Goal: Information Seeking & Learning: Learn about a topic

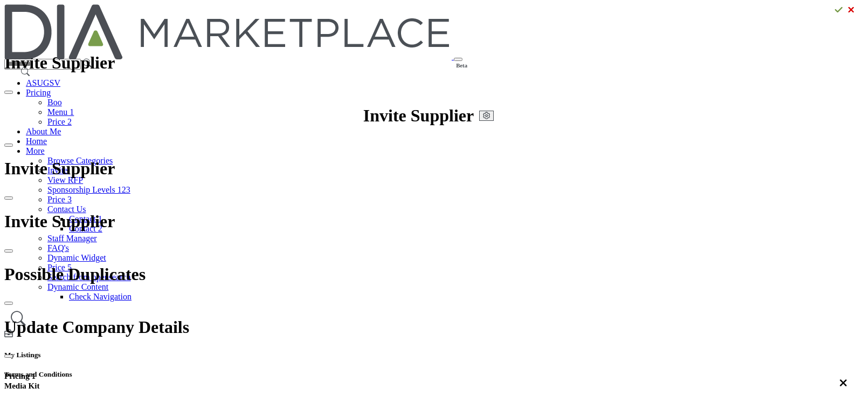
select select "*********"
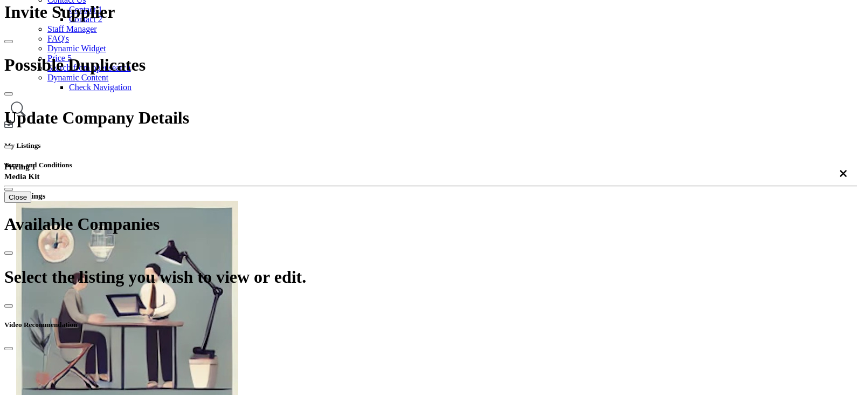
scroll to position [134, 0]
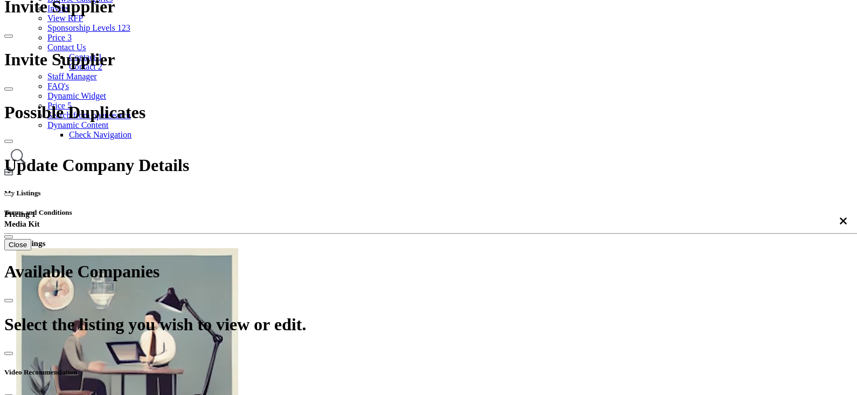
scroll to position [67, 0]
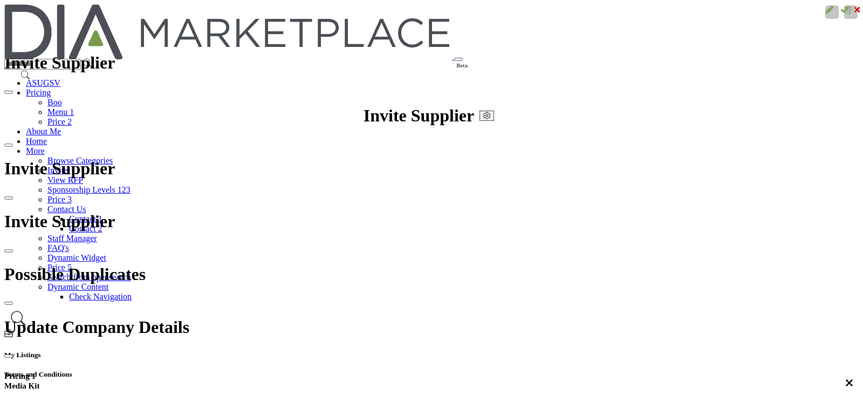
scroll to position [67, 0]
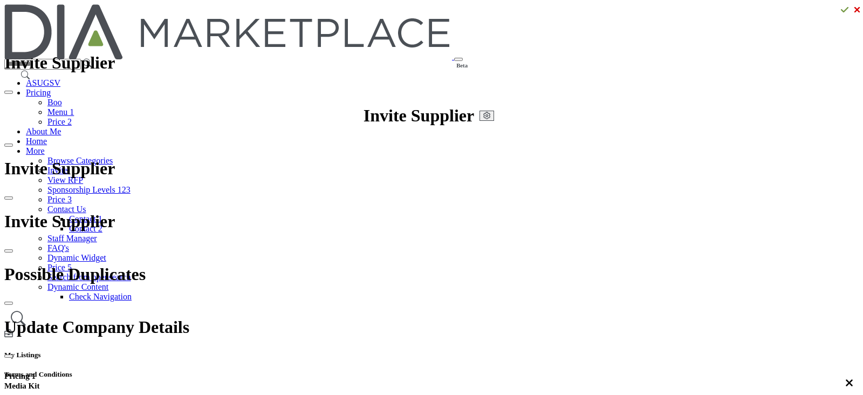
select select "***"
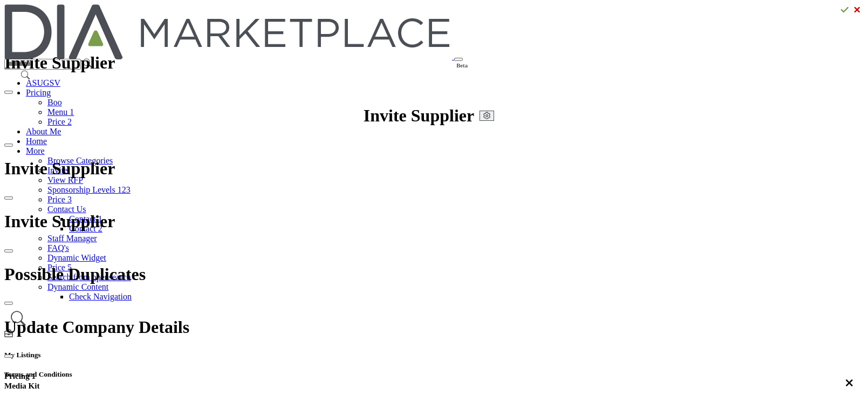
type input "**********"
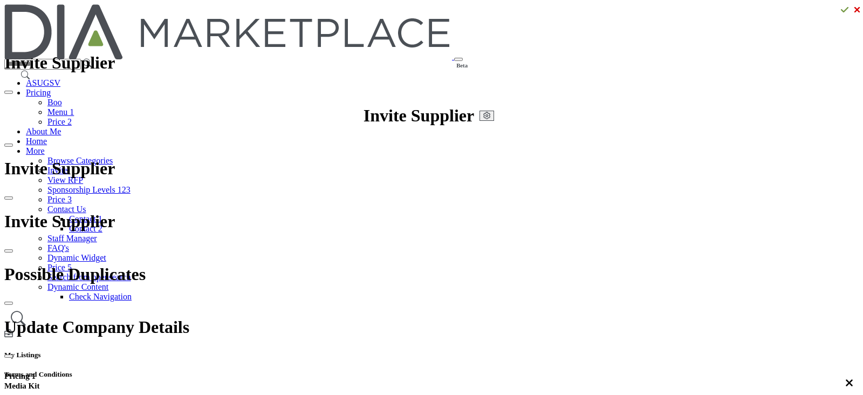
type input "**********"
type input "*******"
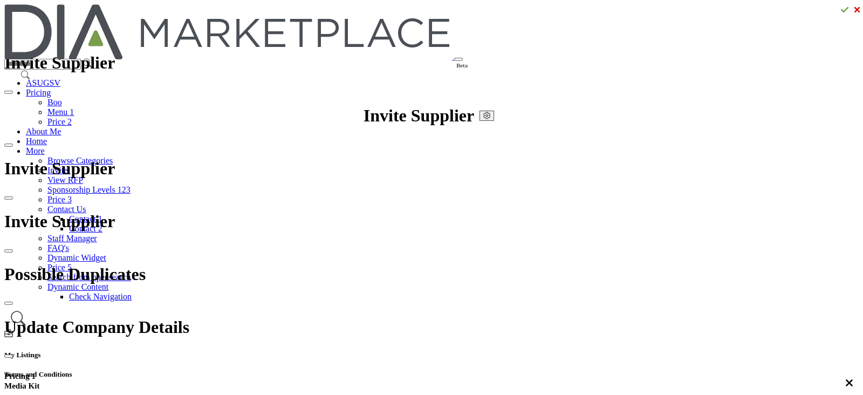
type input "********"
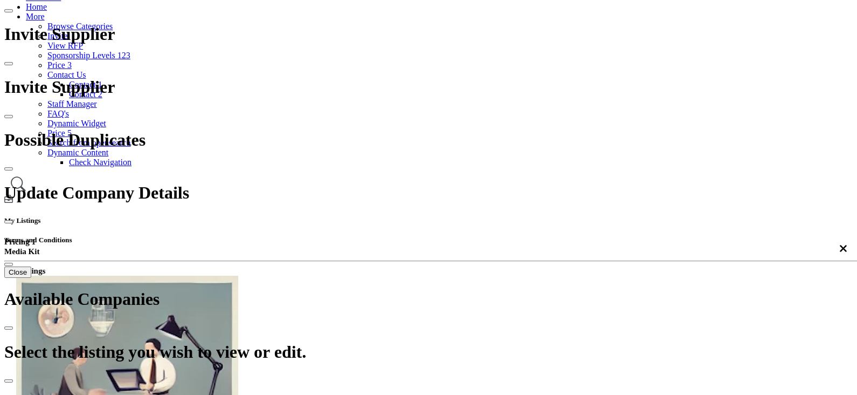
scroll to position [134, 0]
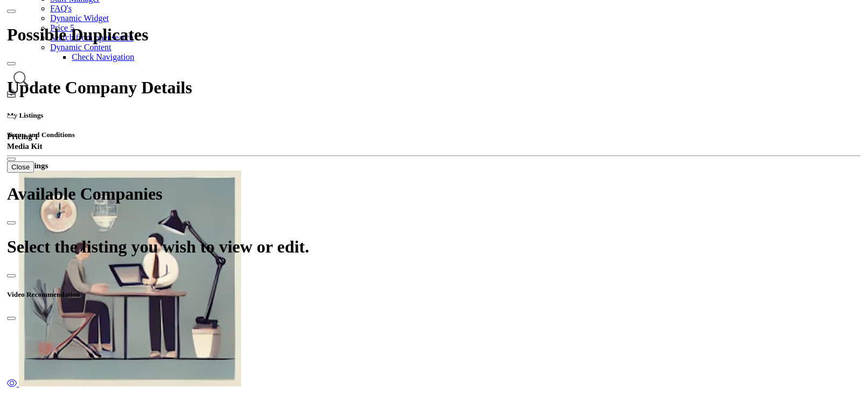
scroll to position [269, 0]
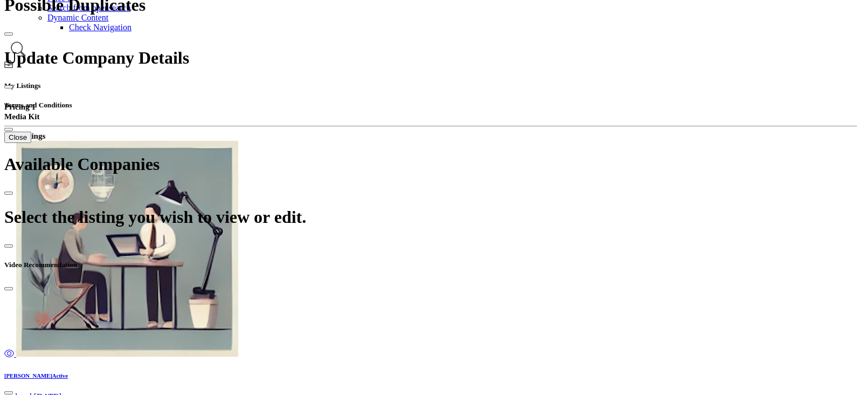
drag, startPoint x: 587, startPoint y: 369, endPoint x: 591, endPoint y: 375, distance: 6.6
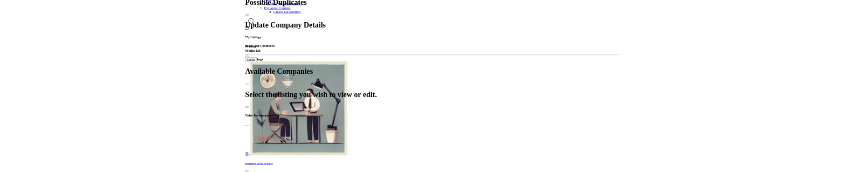
scroll to position [180, 0]
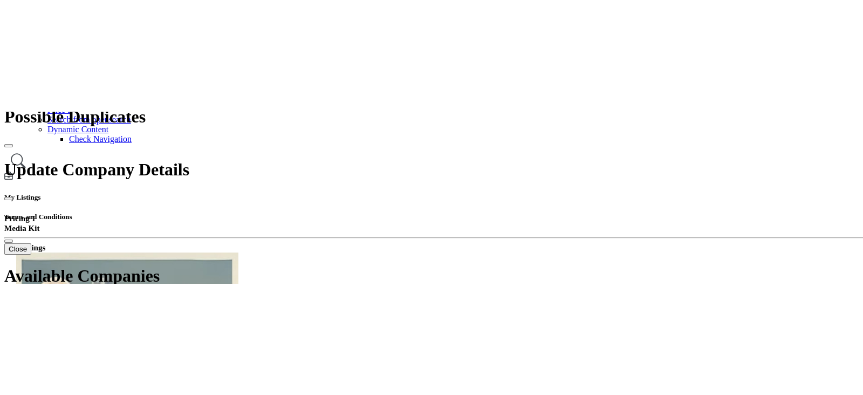
scroll to position [382, 0]
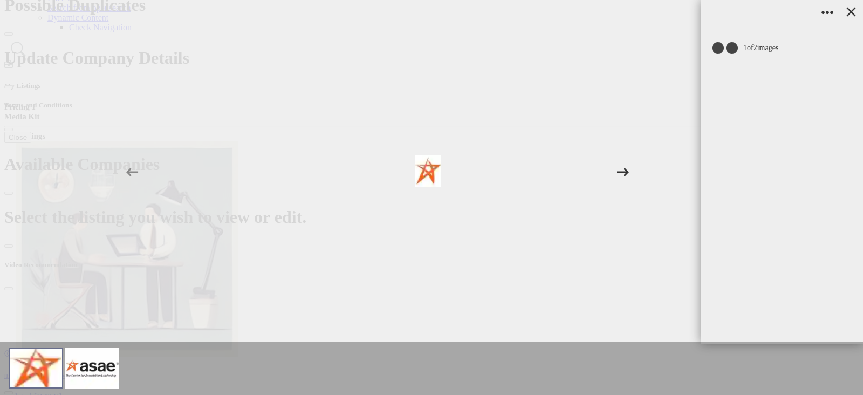
scroll to position [361, 0]
click at [852, 15] on icon at bounding box center [851, 12] width 16 height 16
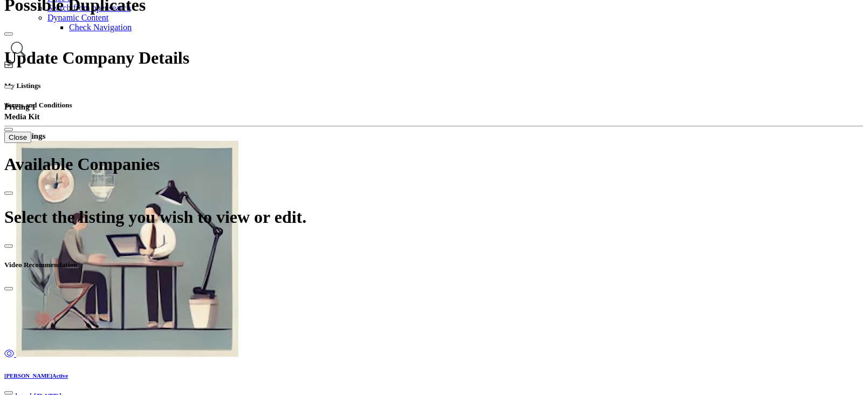
scroll to position [222, 0]
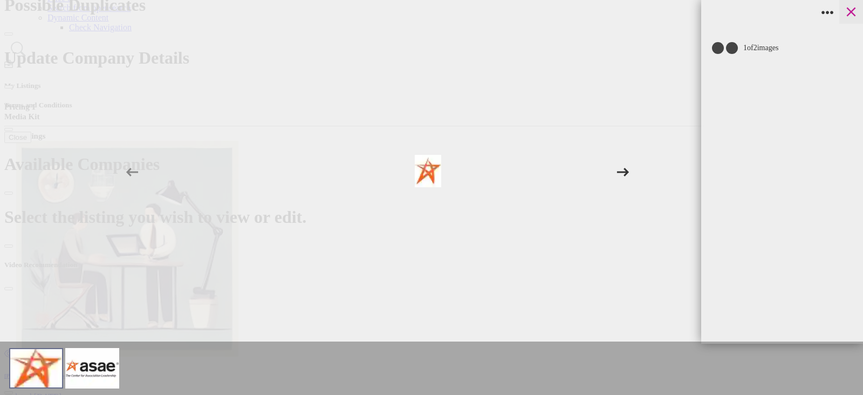
click at [854, 12] on icon at bounding box center [851, 12] width 16 height 16
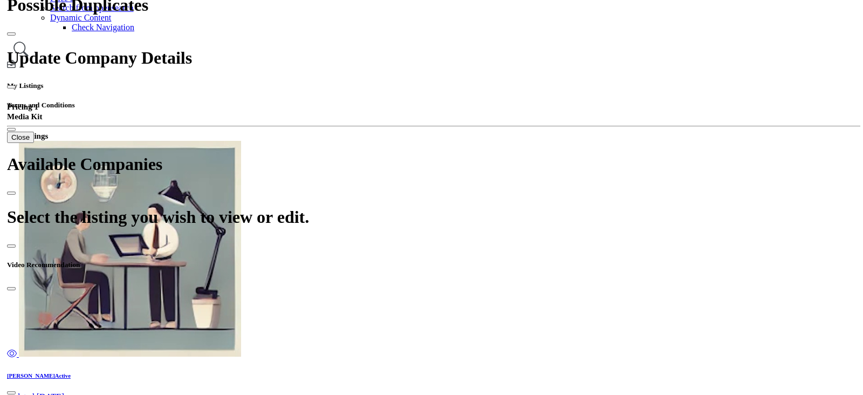
scroll to position [404, 0]
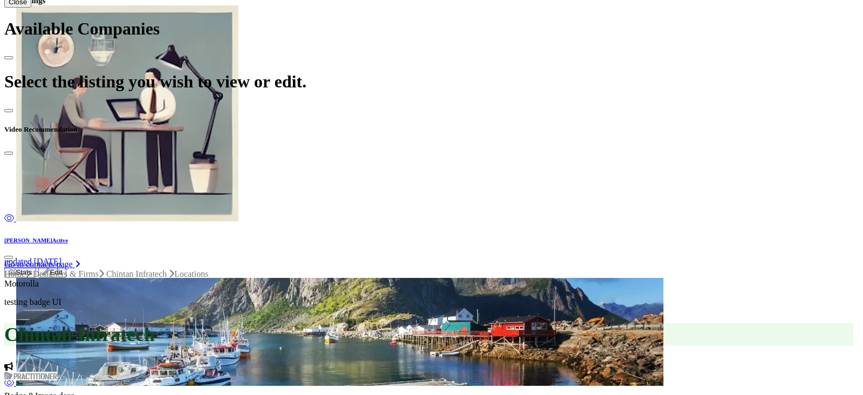
scroll to position [180, 0]
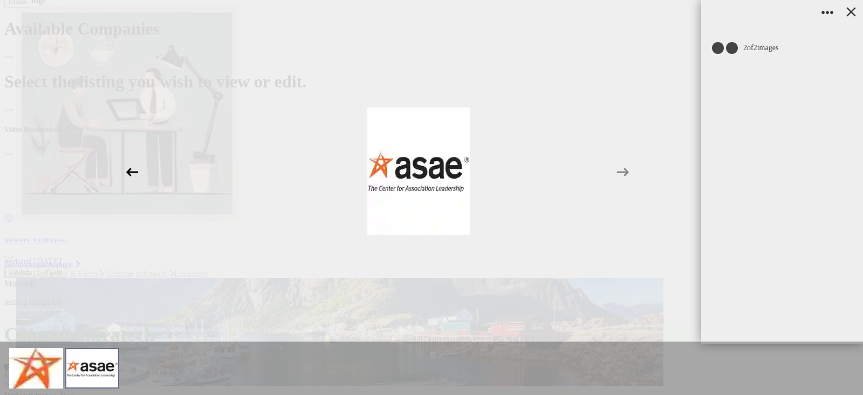
click at [129, 168] on icon at bounding box center [132, 172] width 20 height 20
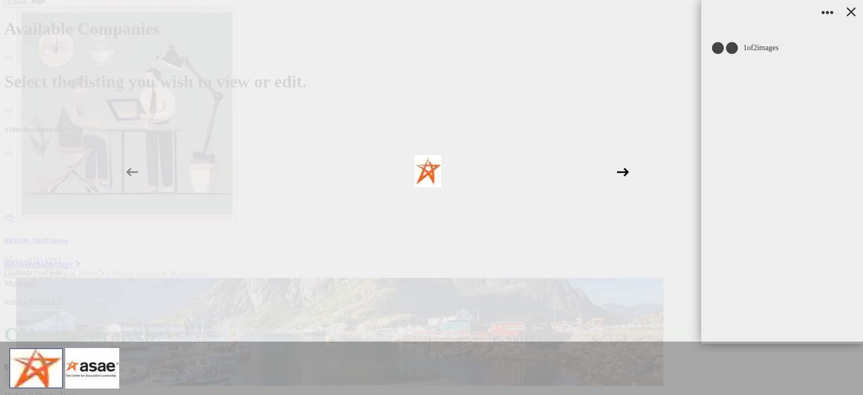
click at [628, 174] on icon at bounding box center [623, 172] width 20 height 20
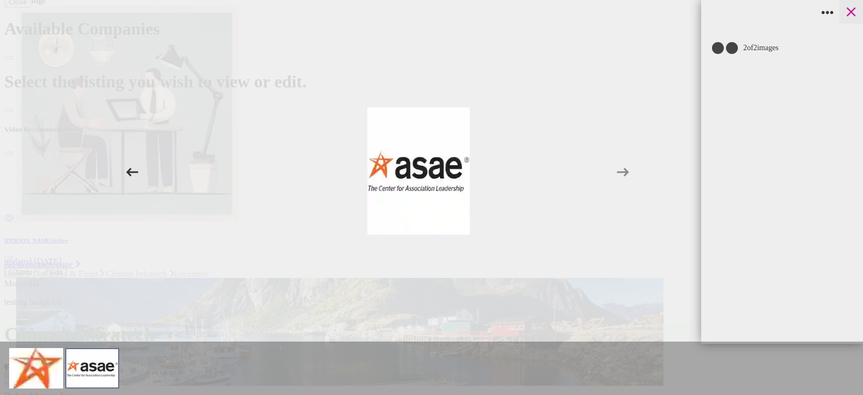
click at [853, 9] on icon at bounding box center [851, 12] width 9 height 9
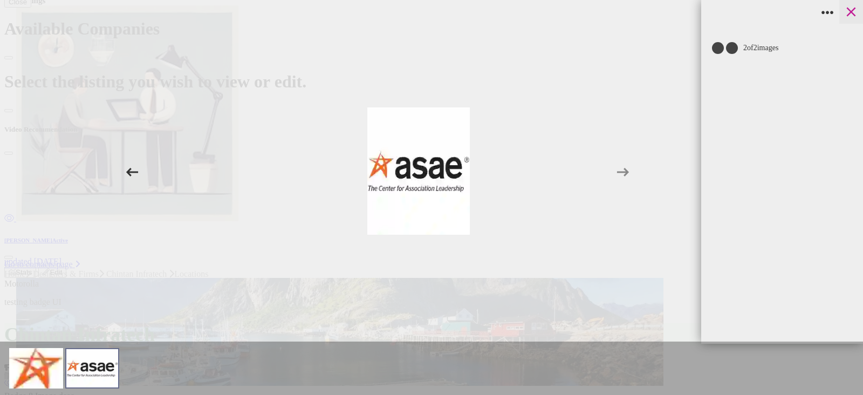
click at [855, 17] on icon at bounding box center [851, 12] width 16 height 16
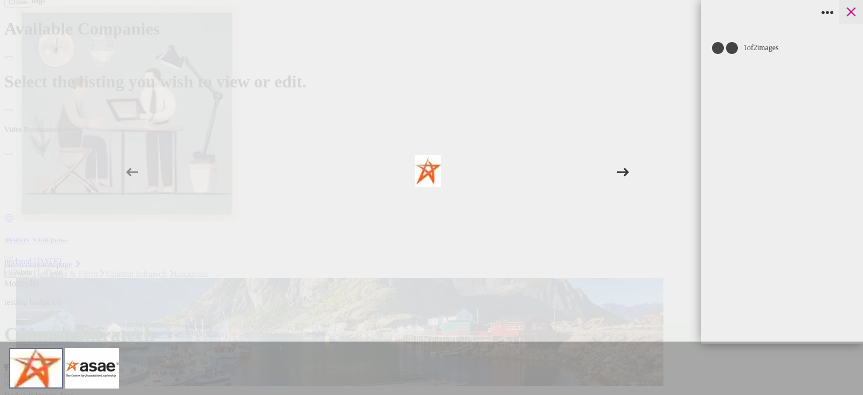
click at [852, 8] on icon at bounding box center [851, 12] width 16 height 16
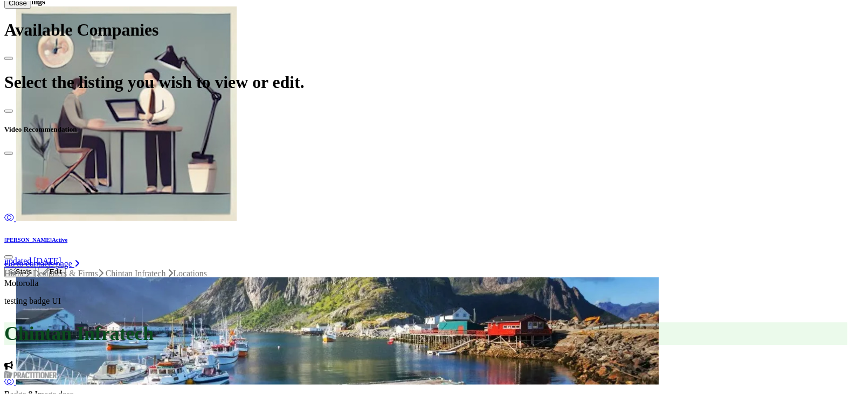
scroll to position [180, 0]
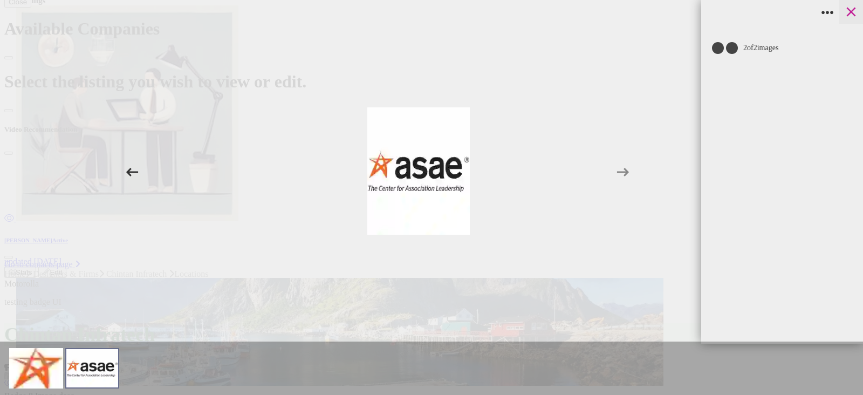
click at [850, 15] on icon at bounding box center [851, 12] width 16 height 16
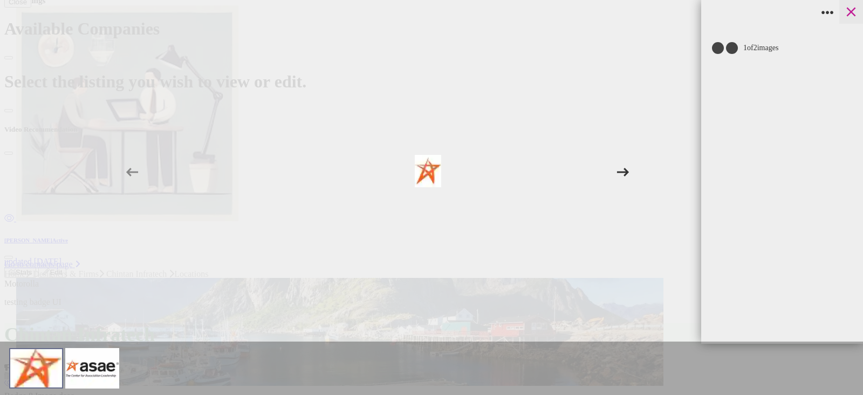
click at [850, 12] on icon at bounding box center [851, 12] width 9 height 9
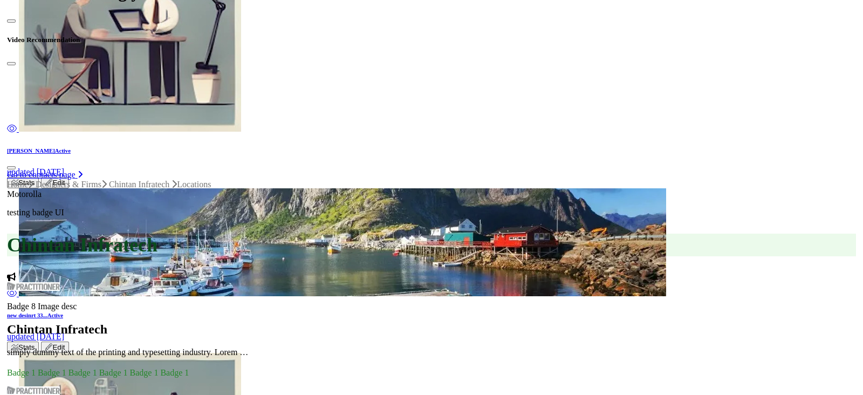
scroll to position [674, 0]
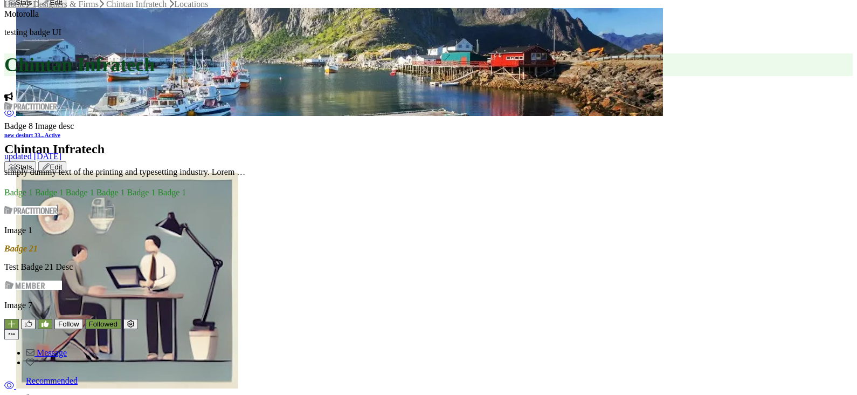
drag, startPoint x: 598, startPoint y: 320, endPoint x: 592, endPoint y: 314, distance: 8.8
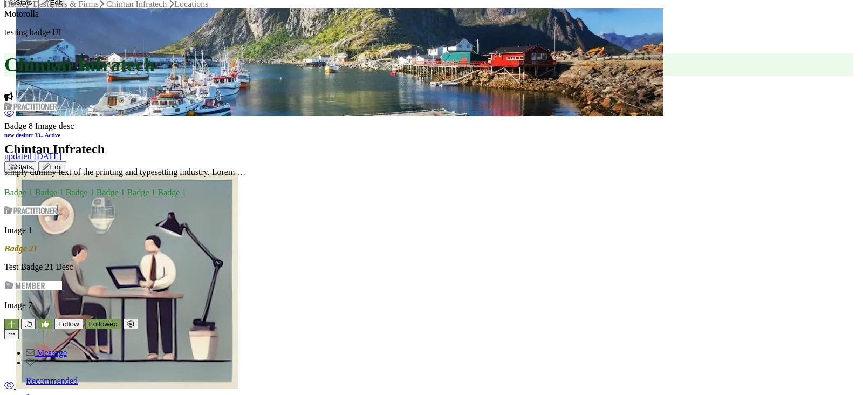
scroll to position [269, 0]
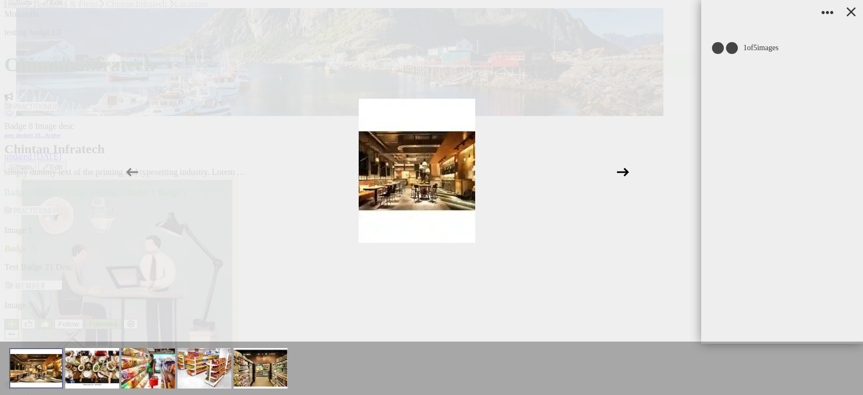
click at [620, 163] on icon at bounding box center [623, 172] width 20 height 20
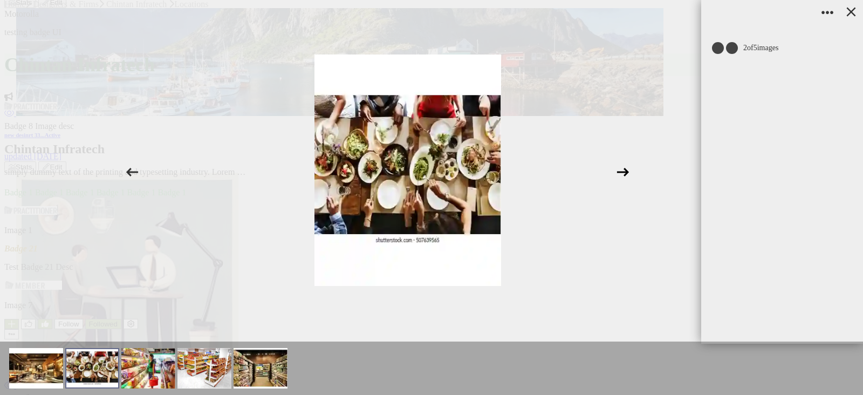
click at [618, 163] on icon at bounding box center [623, 172] width 20 height 20
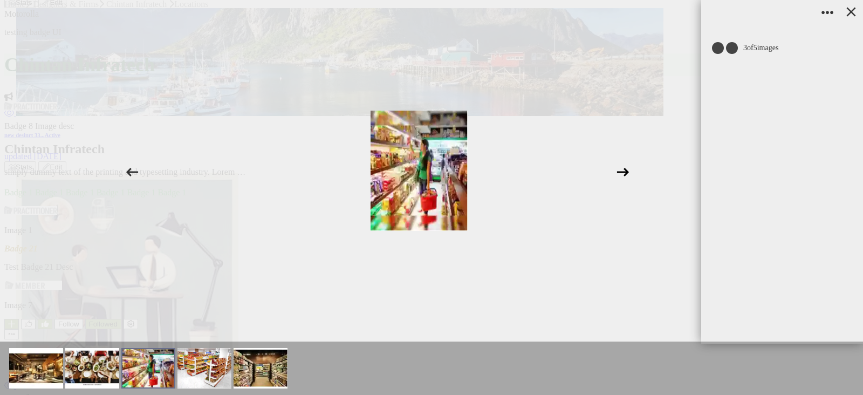
click at [618, 163] on icon at bounding box center [623, 172] width 20 height 20
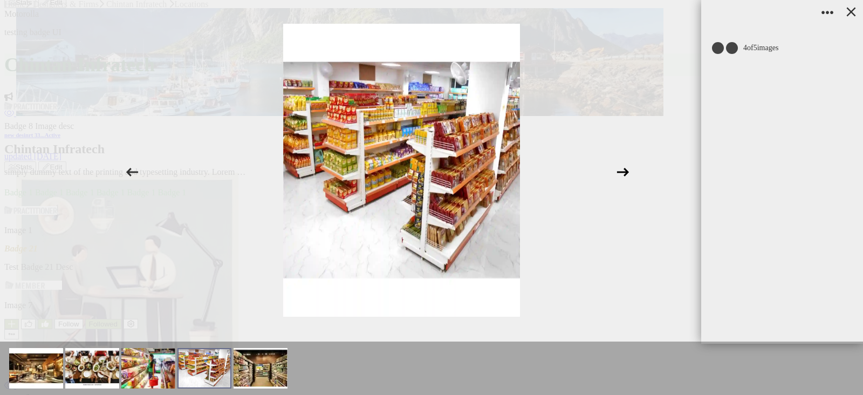
click at [618, 164] on icon at bounding box center [623, 172] width 20 height 20
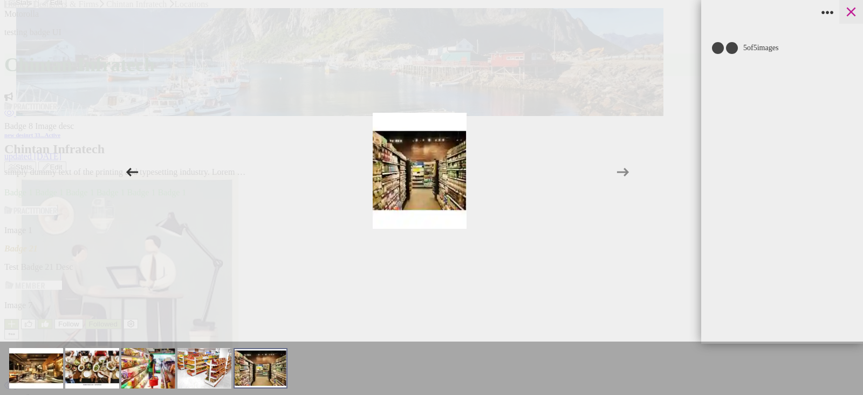
click at [853, 12] on icon at bounding box center [851, 12] width 16 height 16
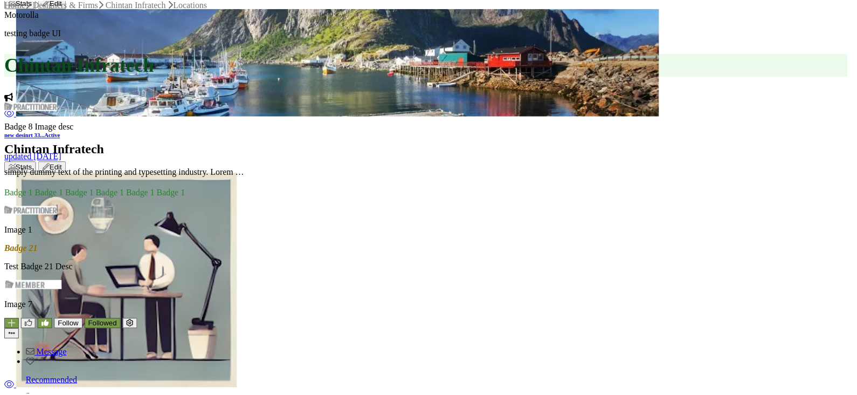
scroll to position [322, 0]
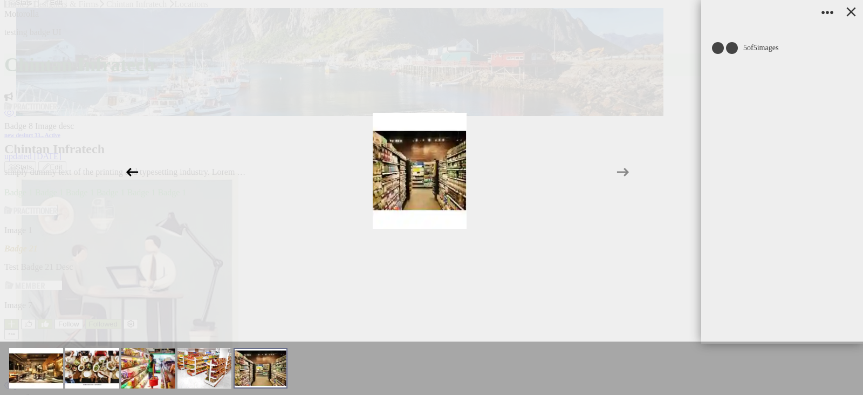
click at [129, 167] on icon at bounding box center [132, 172] width 20 height 20
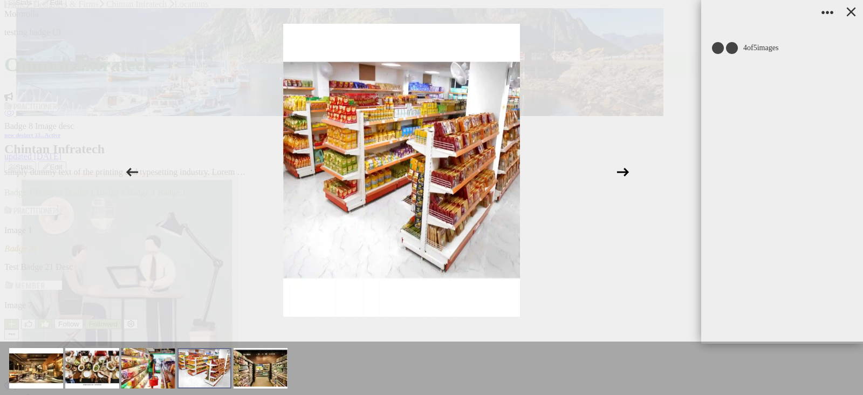
click at [623, 170] on icon at bounding box center [623, 172] width 20 height 20
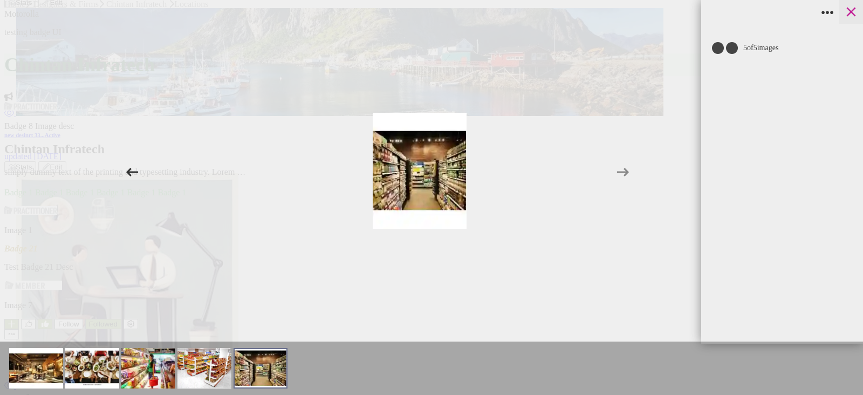
click at [852, 15] on icon at bounding box center [851, 12] width 16 height 16
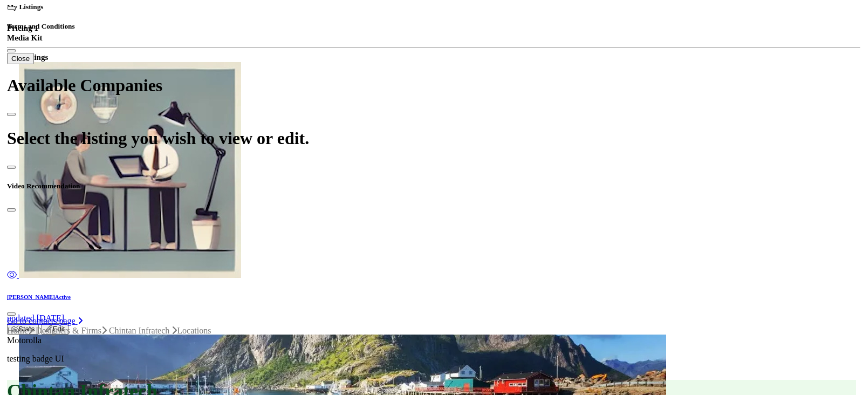
scroll to position [674, 0]
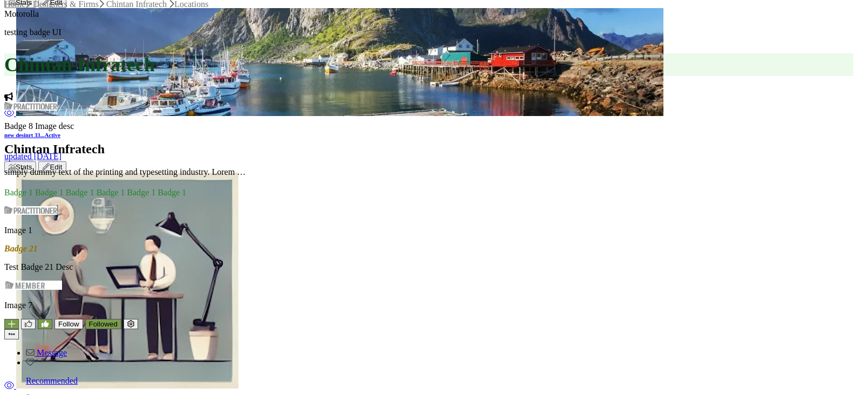
scroll to position [202, 0]
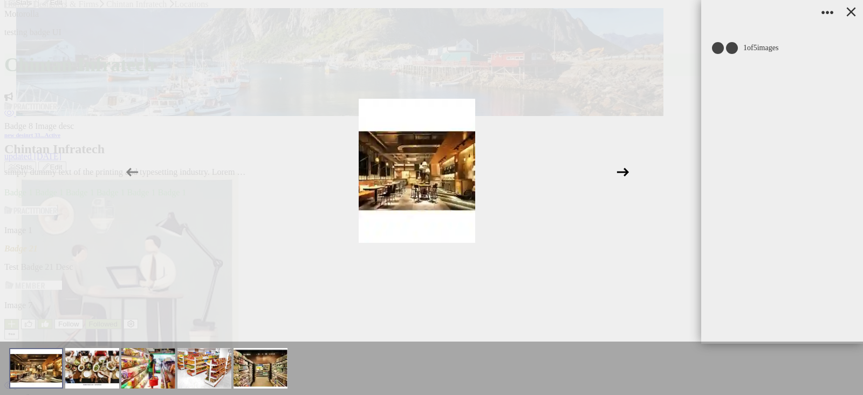
click at [620, 168] on icon at bounding box center [623, 172] width 20 height 20
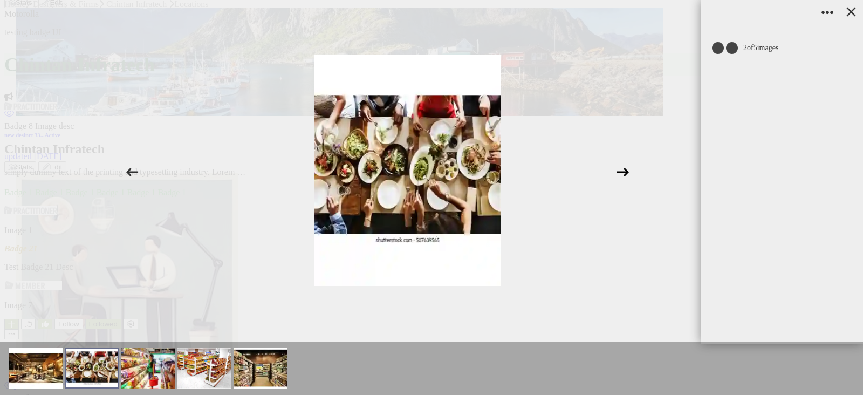
click at [620, 168] on icon at bounding box center [623, 172] width 20 height 20
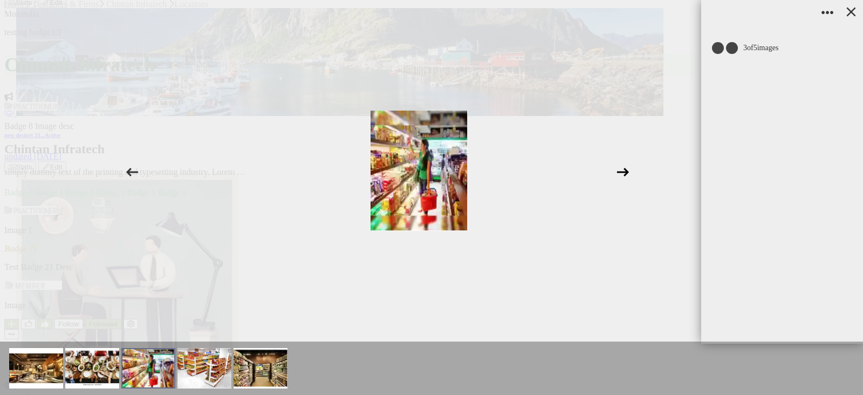
click at [620, 168] on icon at bounding box center [623, 172] width 20 height 20
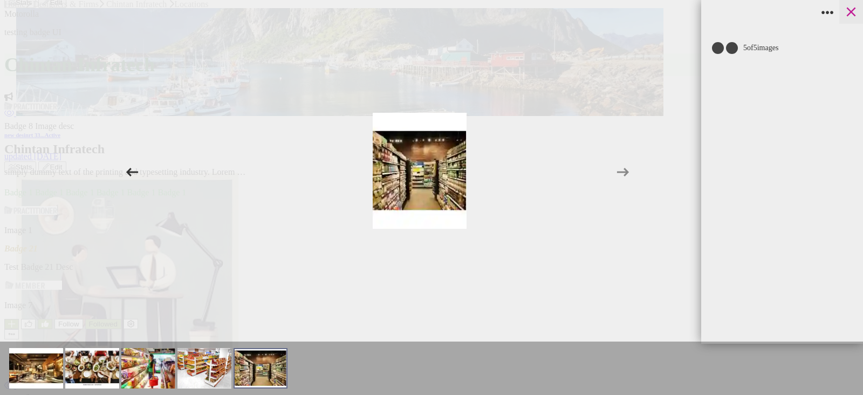
click at [851, 17] on icon at bounding box center [851, 12] width 16 height 16
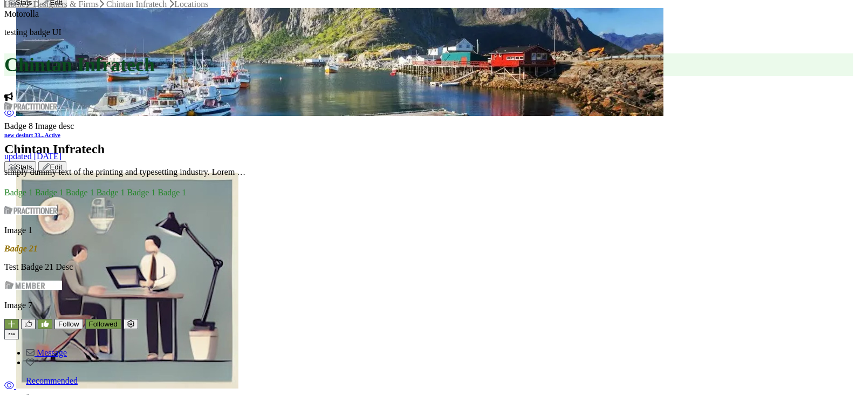
drag, startPoint x: 370, startPoint y: 167, endPoint x: 490, endPoint y: 179, distance: 120.3
drag, startPoint x: 504, startPoint y: 188, endPoint x: 352, endPoint y: 162, distance: 154.1
copy h2 "Test Combined Project and Product"
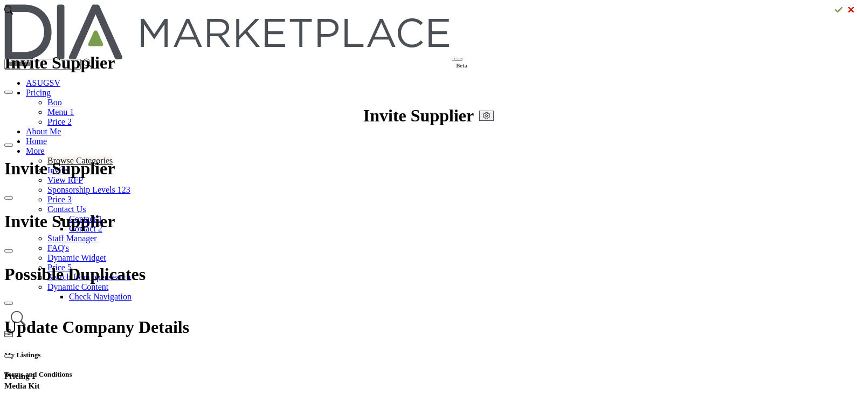
click at [113, 156] on link "Browse Categories" at bounding box center [79, 160] width 65 height 9
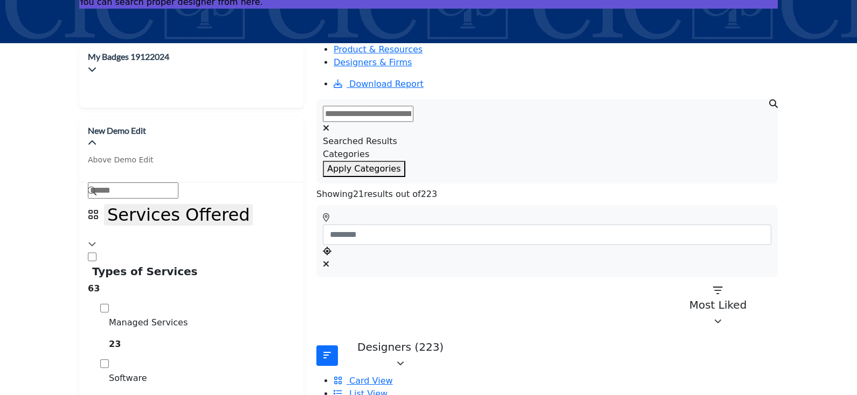
scroll to position [67, 0]
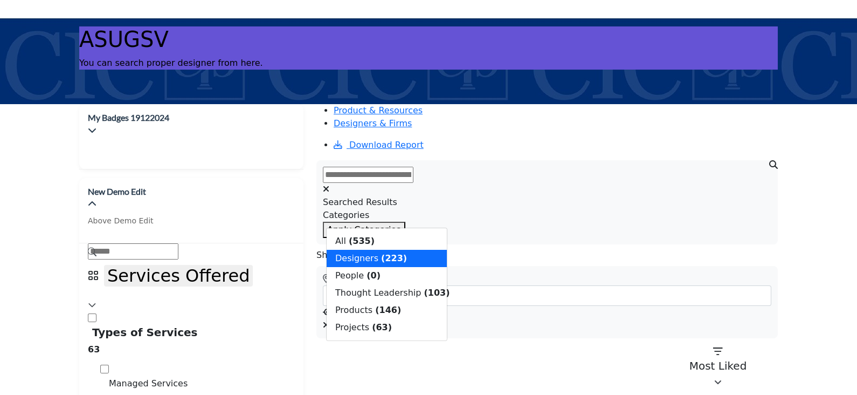
click at [377, 332] on b "(63)" at bounding box center [382, 327] width 20 height 10
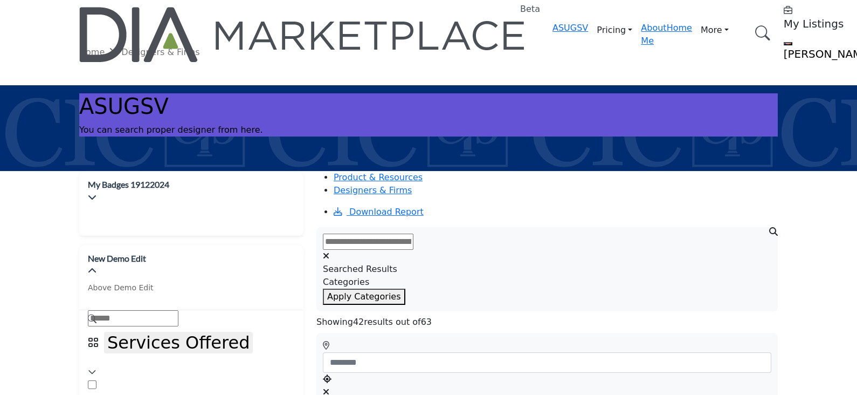
drag, startPoint x: 411, startPoint y: 5, endPoint x: 395, endPoint y: 216, distance: 212.0
click at [395, 233] on input "text" at bounding box center [368, 241] width 91 height 16
paste input "**********"
type input "**********"
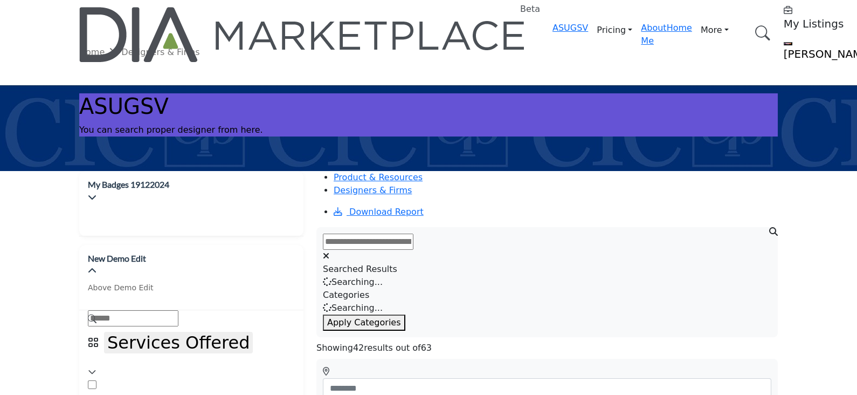
paste input "**********"
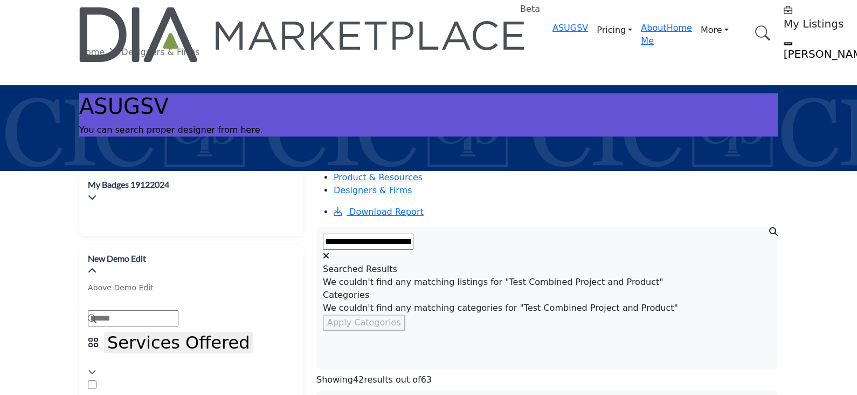
type input "**********"
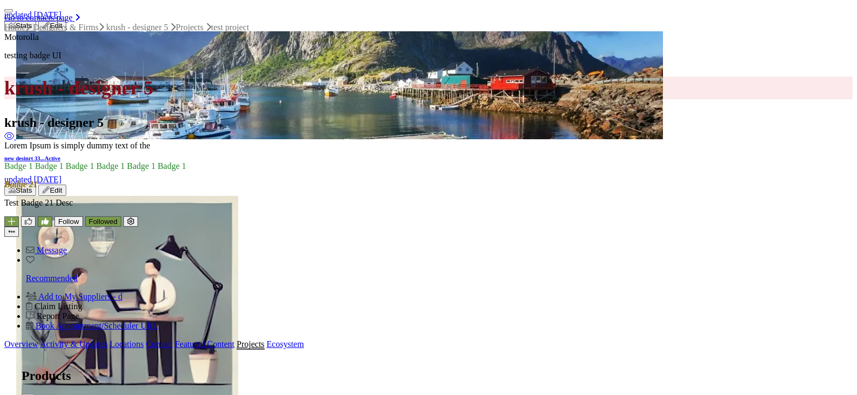
scroll to position [674, 0]
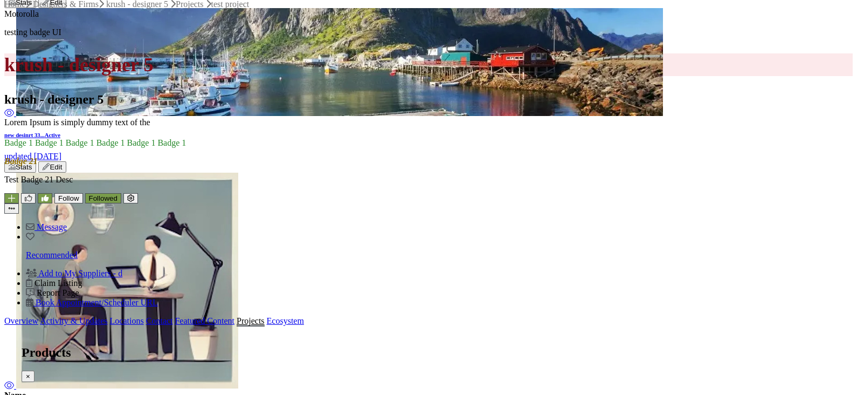
drag, startPoint x: 352, startPoint y: 189, endPoint x: 356, endPoint y: 200, distance: 12.1
click at [0, 0] on div at bounding box center [0, 0] width 0 height 0
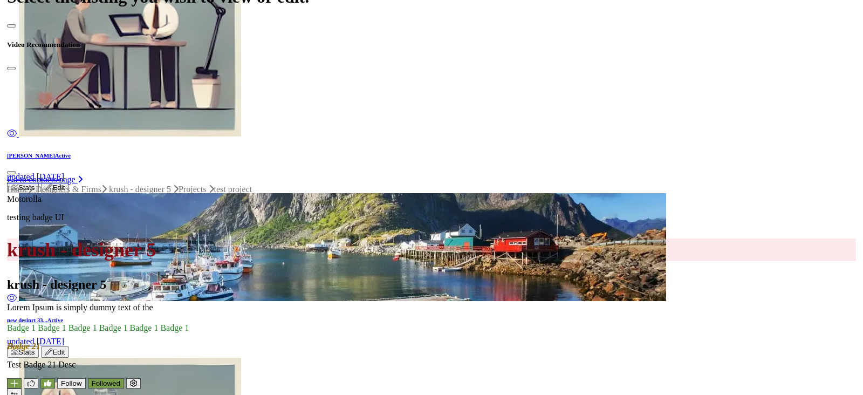
scroll to position [607, 0]
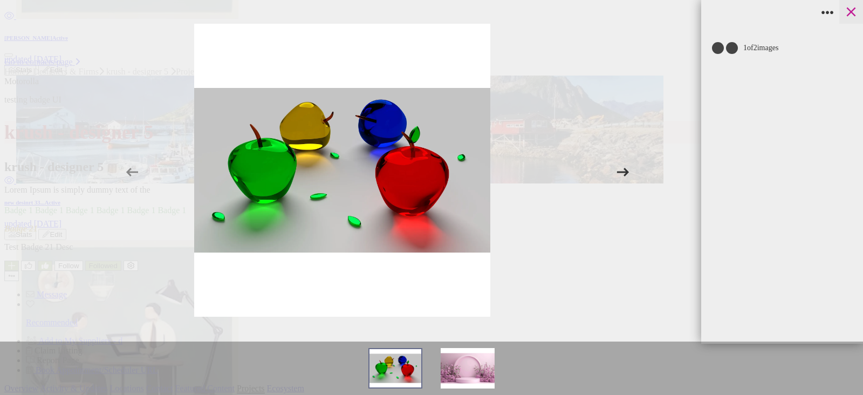
click at [851, 16] on icon at bounding box center [851, 12] width 16 height 16
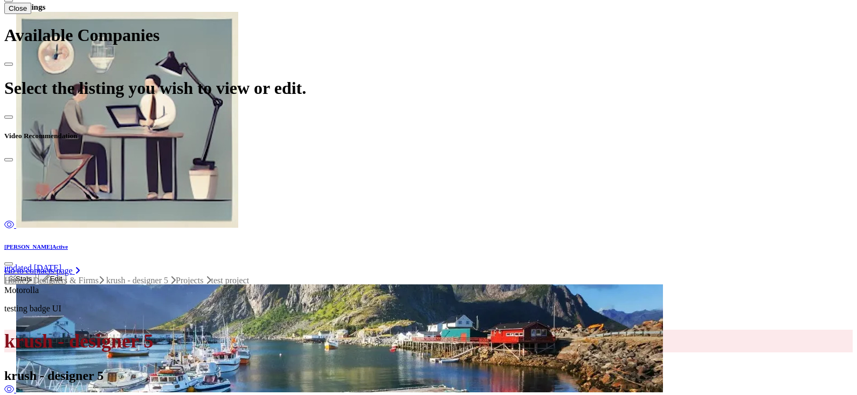
scroll to position [269, 0]
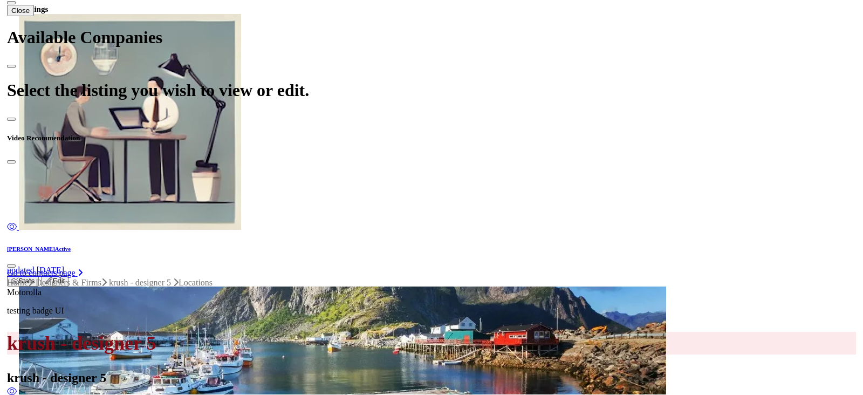
scroll to position [404, 0]
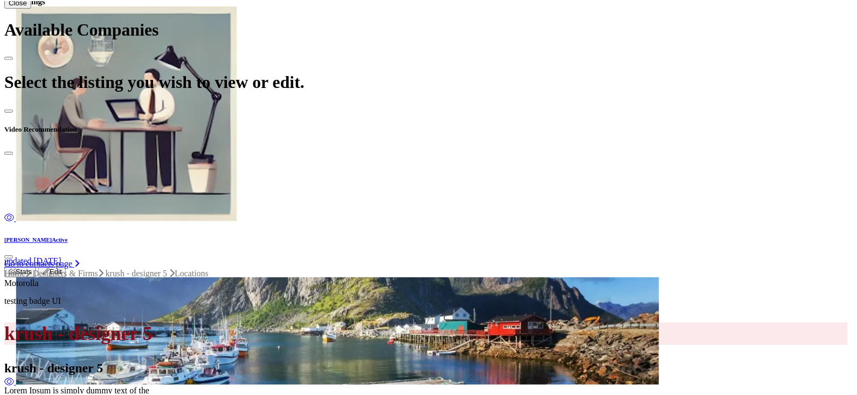
scroll to position [180, 0]
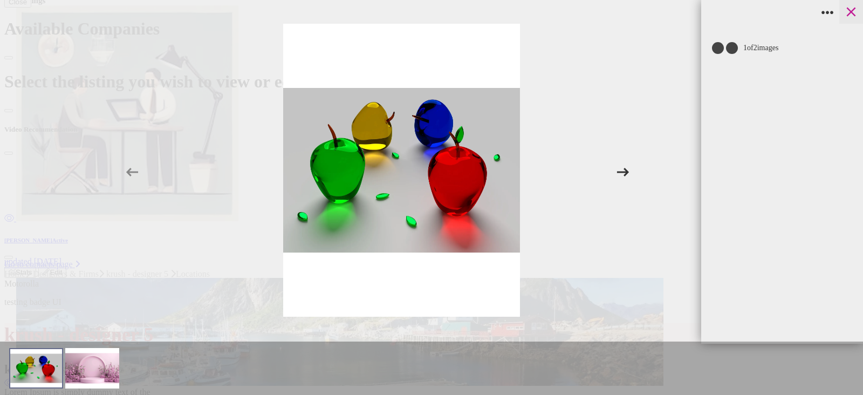
click at [851, 11] on icon at bounding box center [851, 12] width 9 height 9
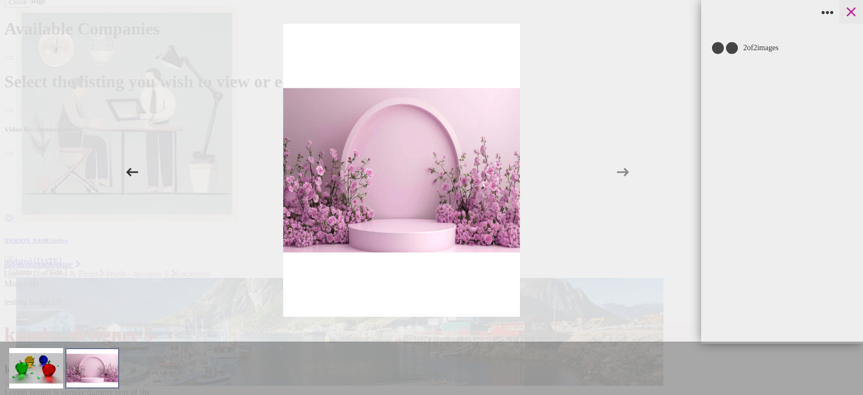
click at [847, 15] on icon at bounding box center [851, 12] width 16 height 16
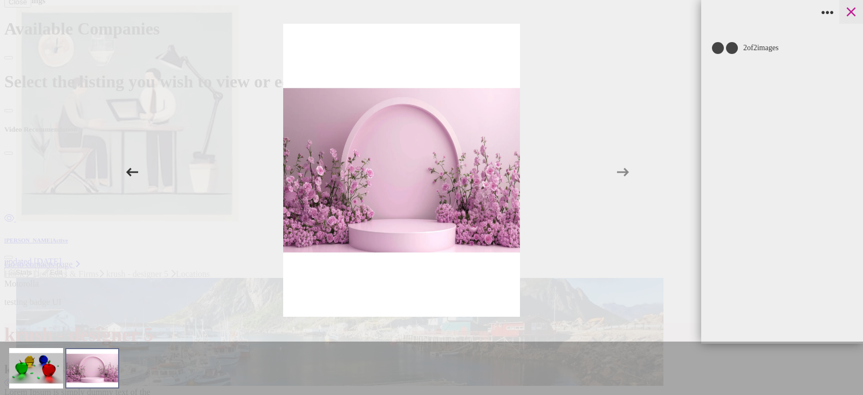
click at [852, 5] on icon at bounding box center [851, 12] width 16 height 16
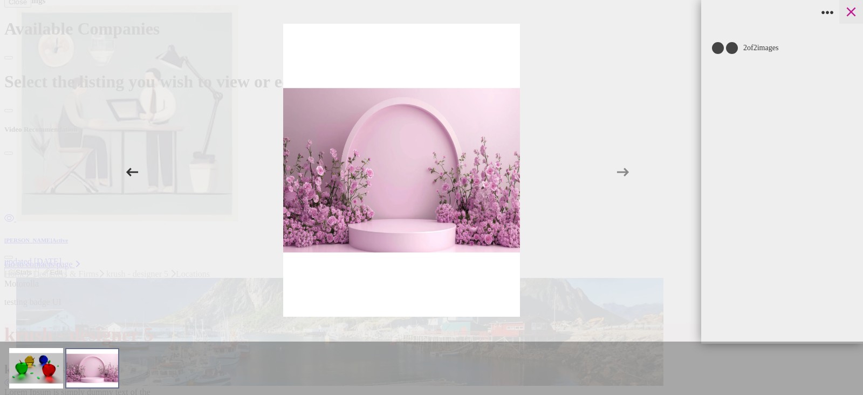
click at [849, 10] on icon at bounding box center [851, 12] width 9 height 9
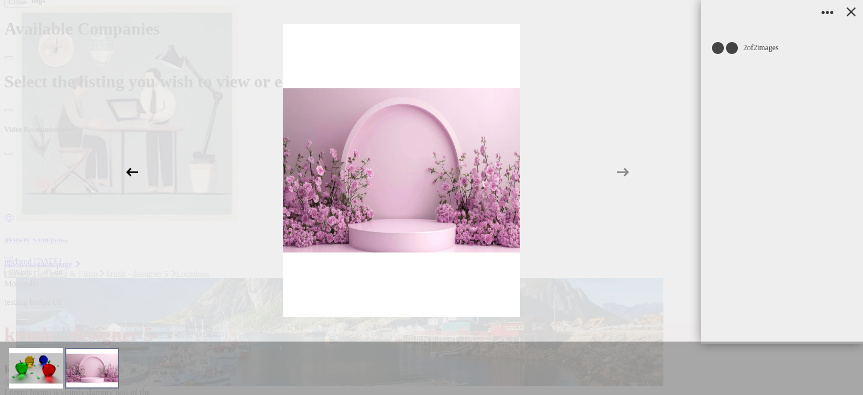
click at [130, 171] on icon at bounding box center [132, 171] width 12 height 9
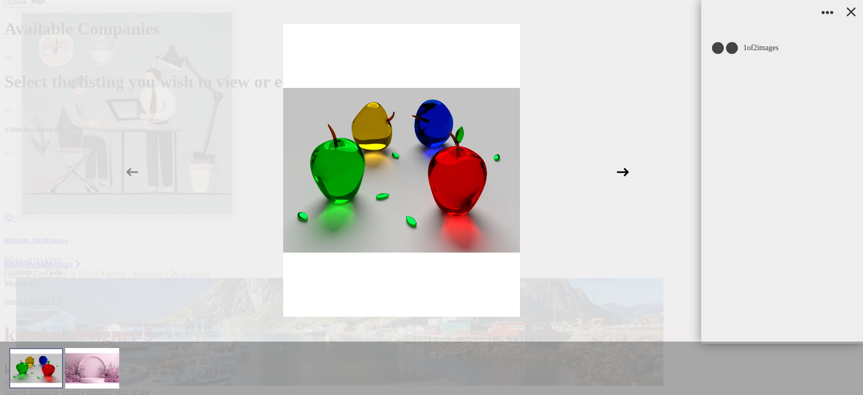
click at [627, 172] on icon at bounding box center [623, 171] width 12 height 9
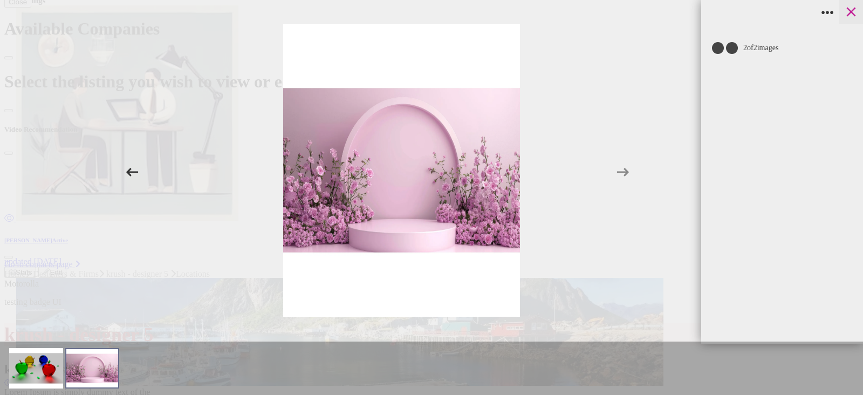
click at [847, 9] on icon at bounding box center [851, 12] width 16 height 16
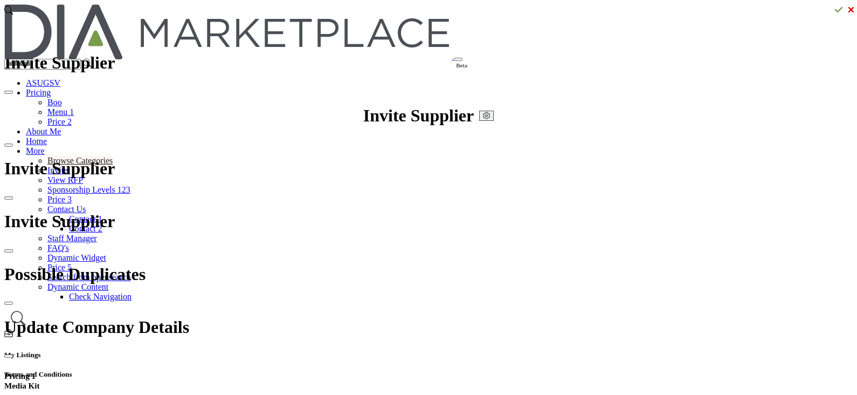
click at [113, 156] on link "Browse Categories" at bounding box center [79, 160] width 65 height 9
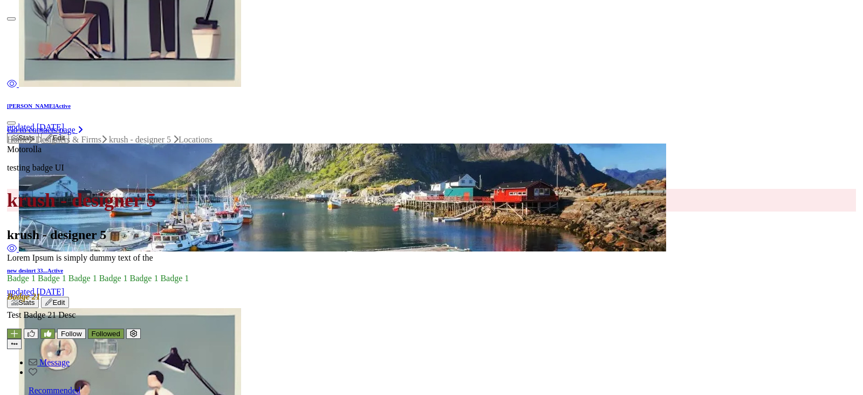
scroll to position [539, 0]
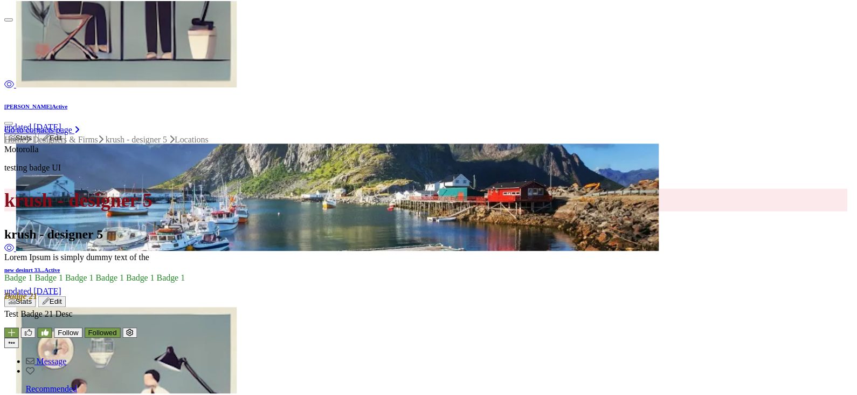
scroll to position [180, 0]
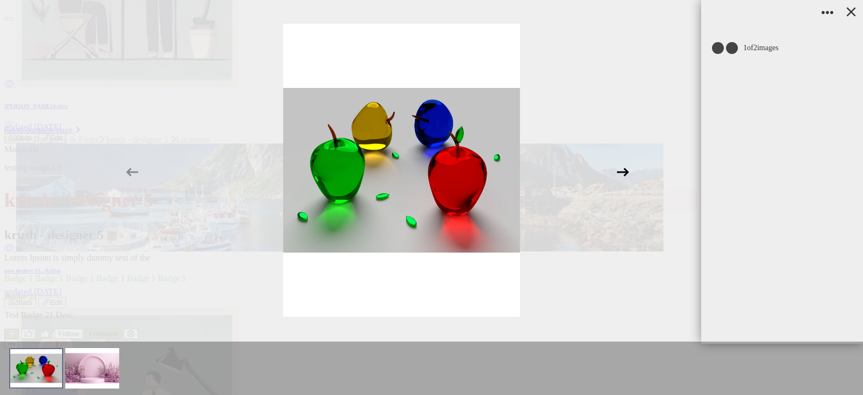
click at [617, 173] on icon at bounding box center [623, 172] width 20 height 20
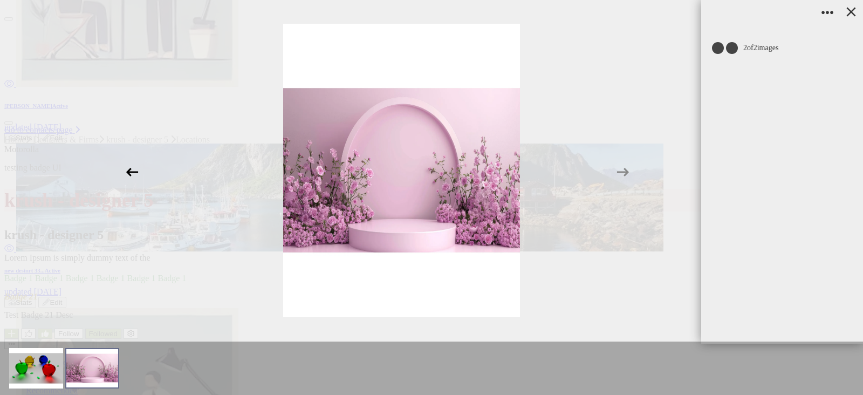
click at [133, 167] on icon at bounding box center [132, 172] width 20 height 20
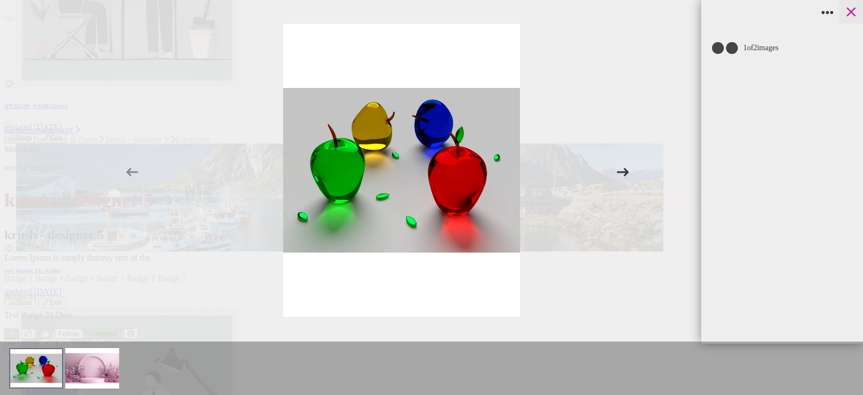
click at [849, 12] on icon at bounding box center [851, 12] width 9 height 9
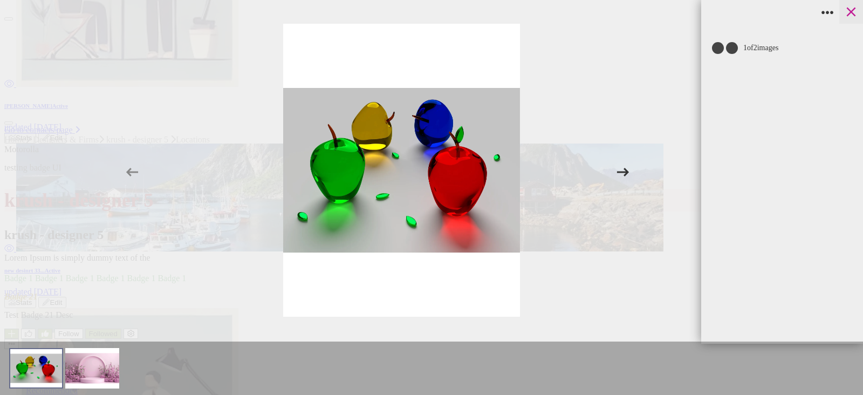
click at [856, 15] on icon at bounding box center [851, 12] width 16 height 16
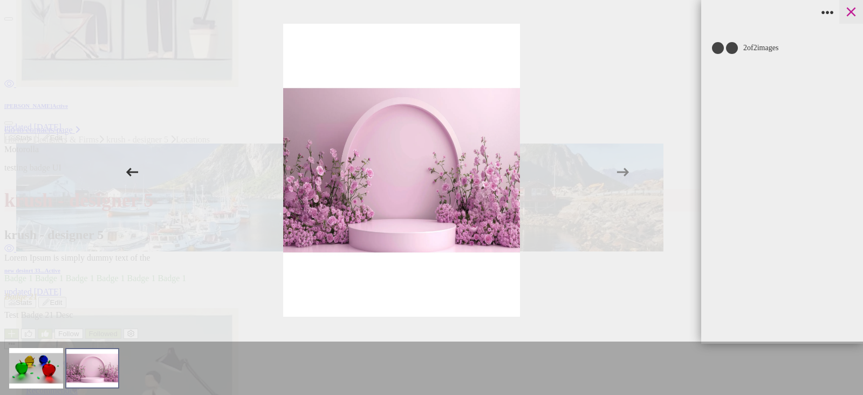
click at [850, 8] on icon at bounding box center [851, 12] width 16 height 16
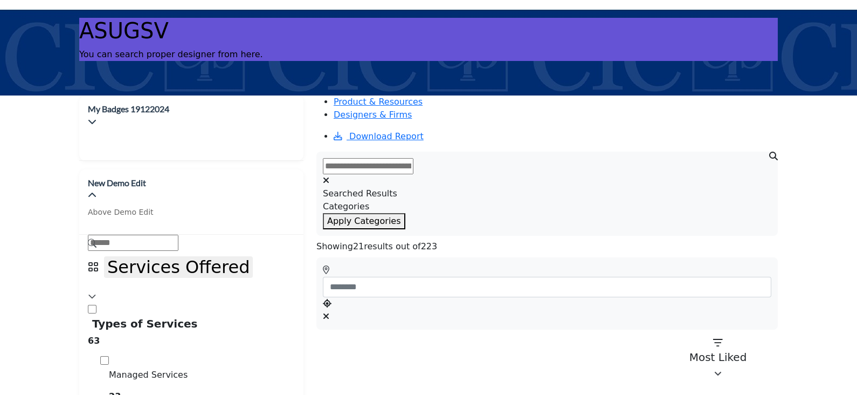
scroll to position [134, 0]
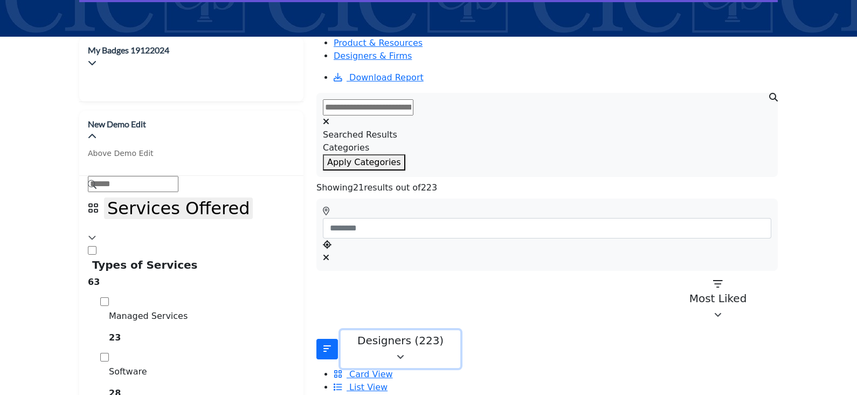
click at [404, 334] on div "Designers (223)" at bounding box center [401, 340] width 106 height 13
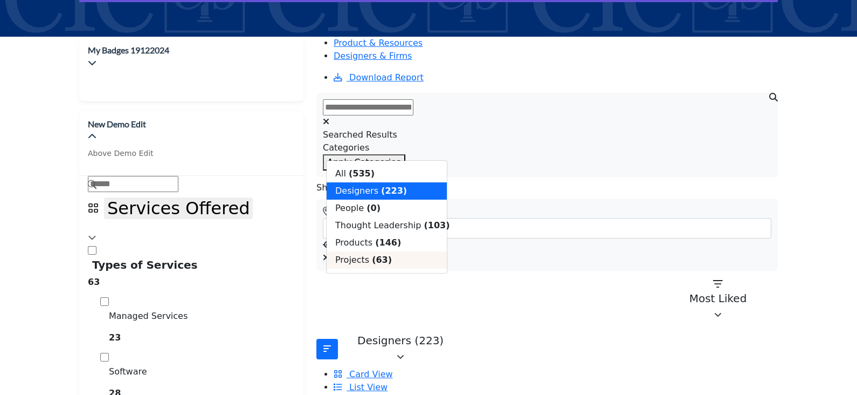
click at [375, 269] on div "Projects (63)" at bounding box center [387, 259] width 120 height 17
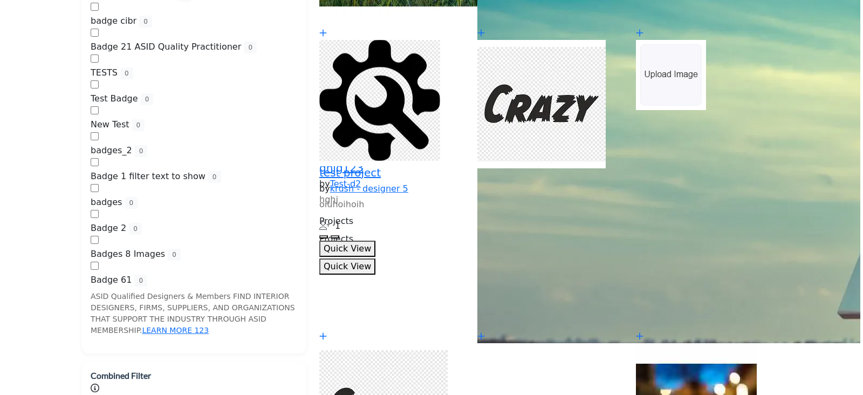
scroll to position [1483, 0]
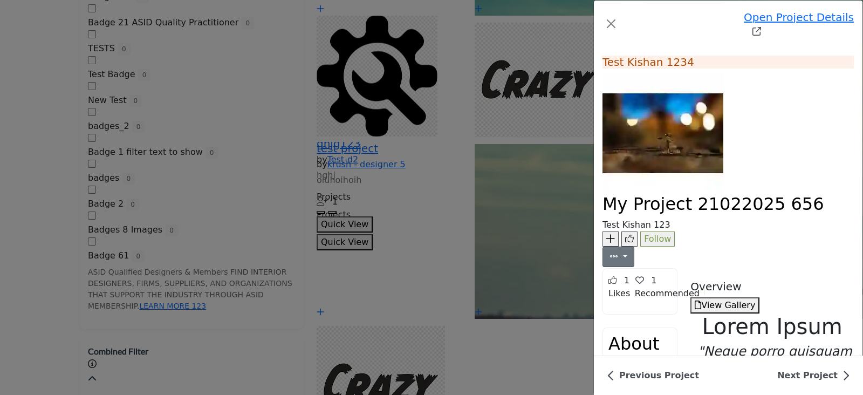
scroll to position [448, 0]
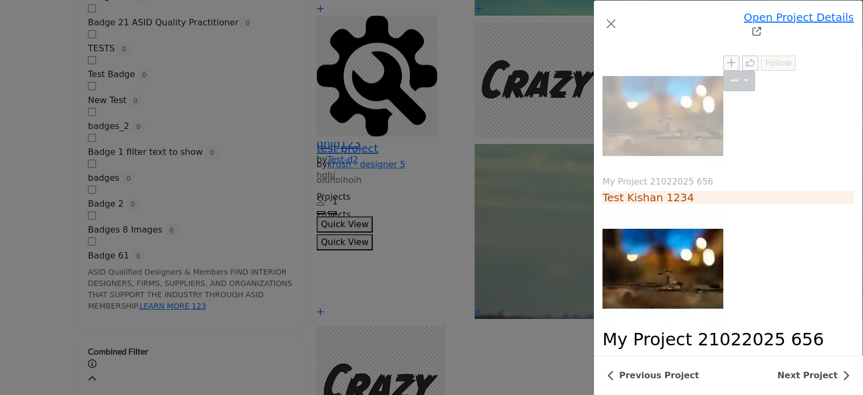
scroll to position [502, 0]
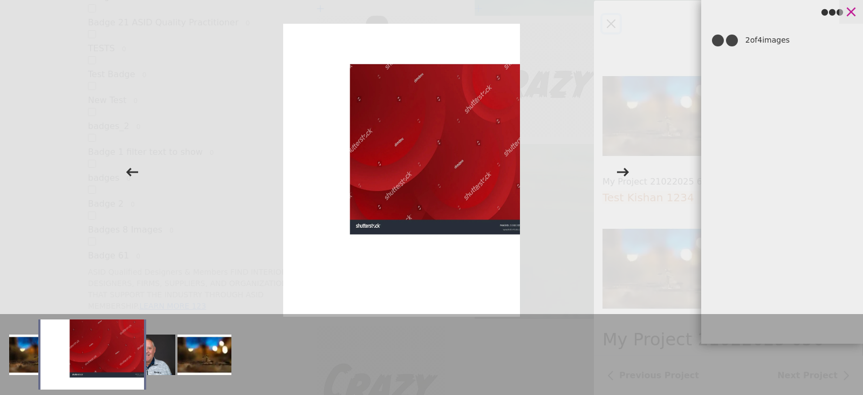
click at [850, 16] on icon at bounding box center [851, 12] width 16 height 16
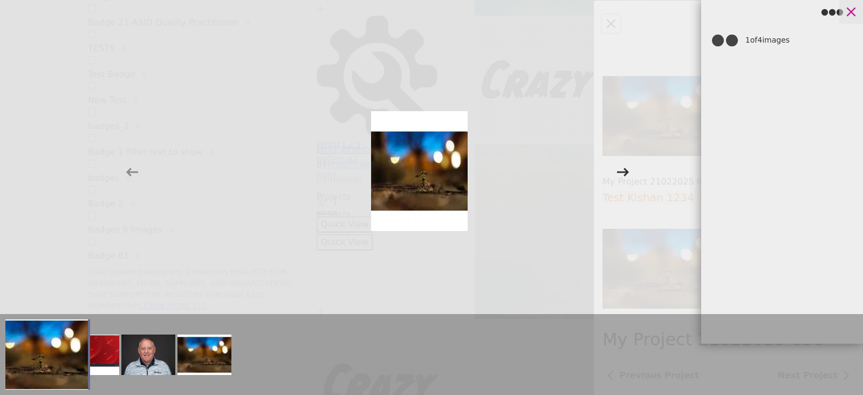
click at [855, 8] on icon at bounding box center [851, 12] width 16 height 16
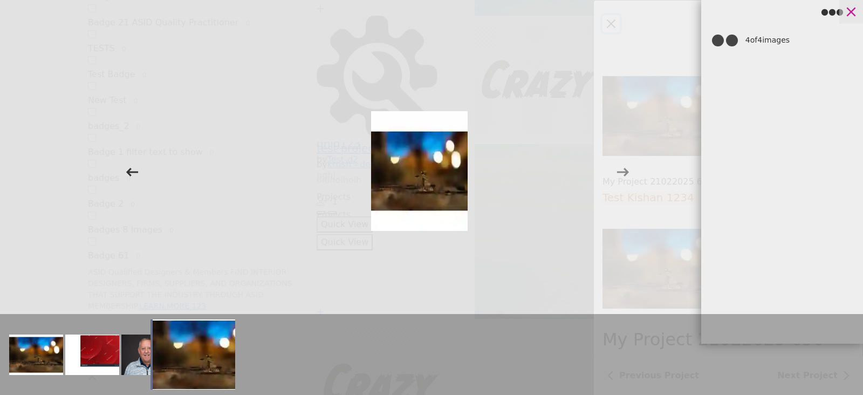
click at [852, 11] on icon at bounding box center [851, 12] width 9 height 9
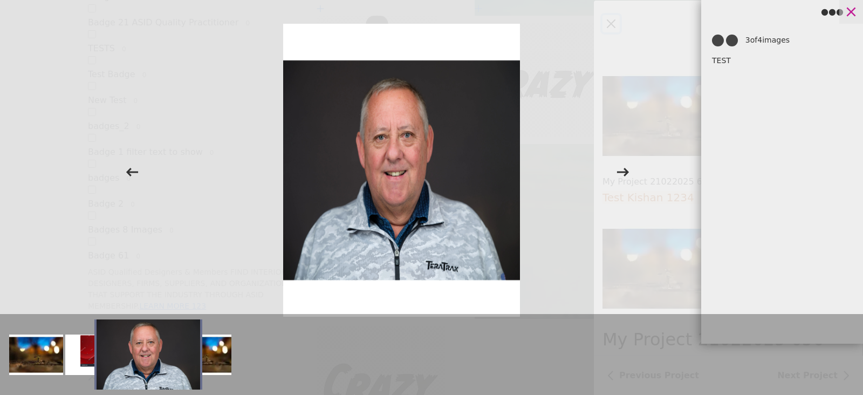
click at [855, 12] on icon at bounding box center [851, 12] width 16 height 16
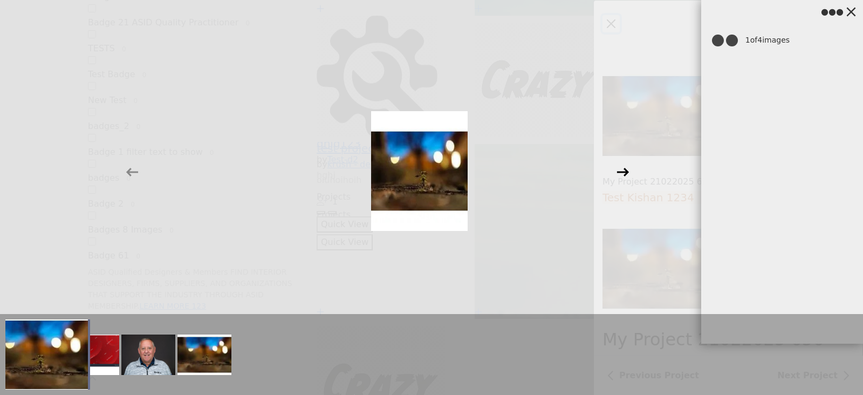
click at [623, 166] on icon at bounding box center [623, 172] width 20 height 20
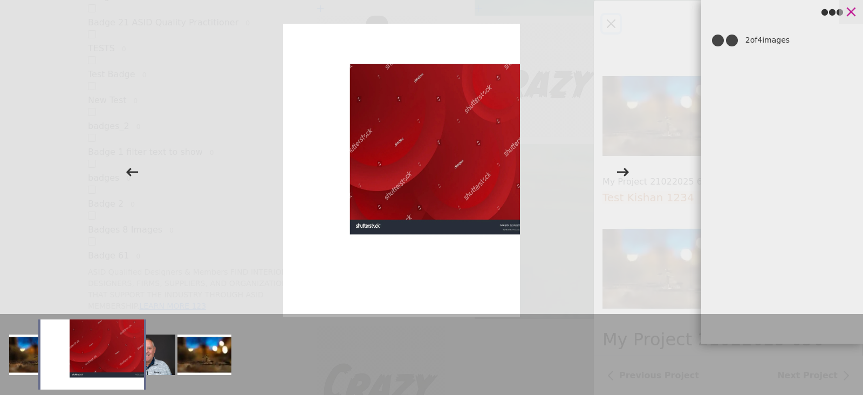
click at [856, 17] on icon at bounding box center [851, 12] width 16 height 16
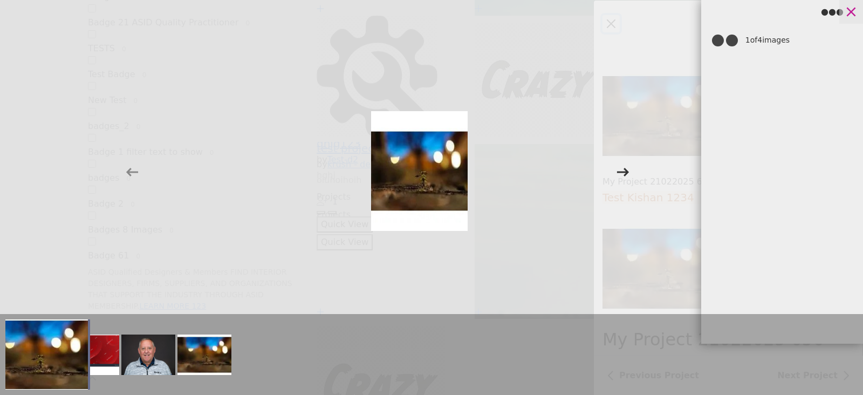
click at [850, 12] on icon at bounding box center [851, 12] width 9 height 9
